Goal: Find specific page/section

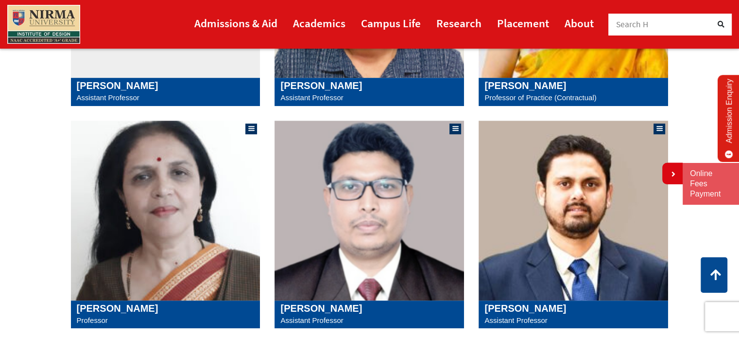
scroll to position [583, 0]
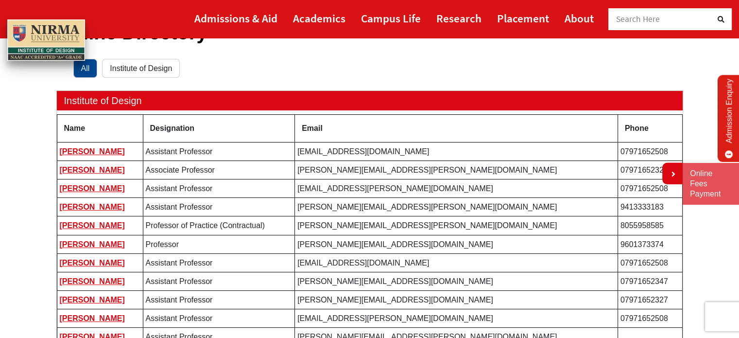
scroll to position [97, 0]
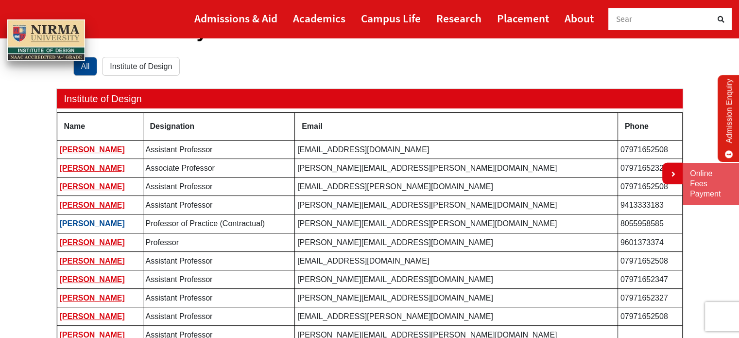
click at [99, 221] on link "[PERSON_NAME]" at bounding box center [92, 223] width 65 height 8
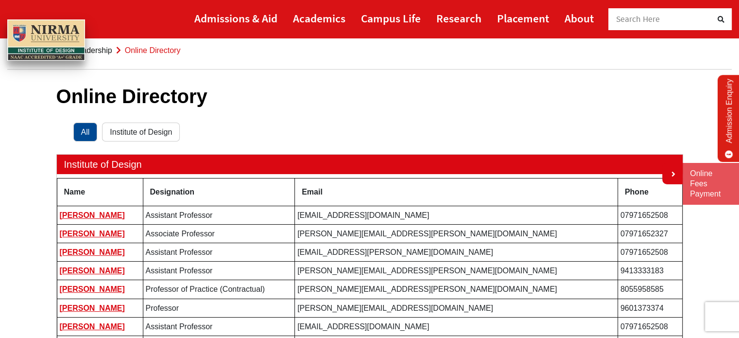
scroll to position [49, 0]
